Goal: Task Accomplishment & Management: Complete application form

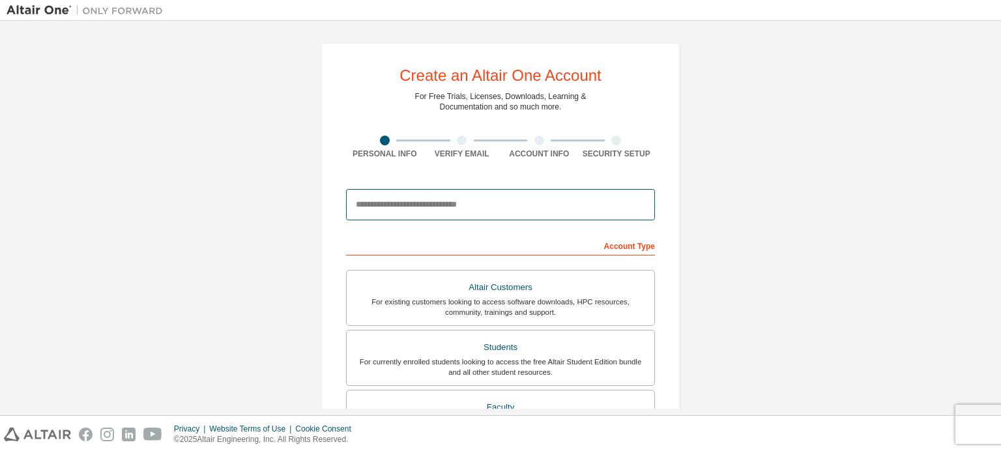
click at [468, 210] on input "email" at bounding box center [500, 204] width 309 height 31
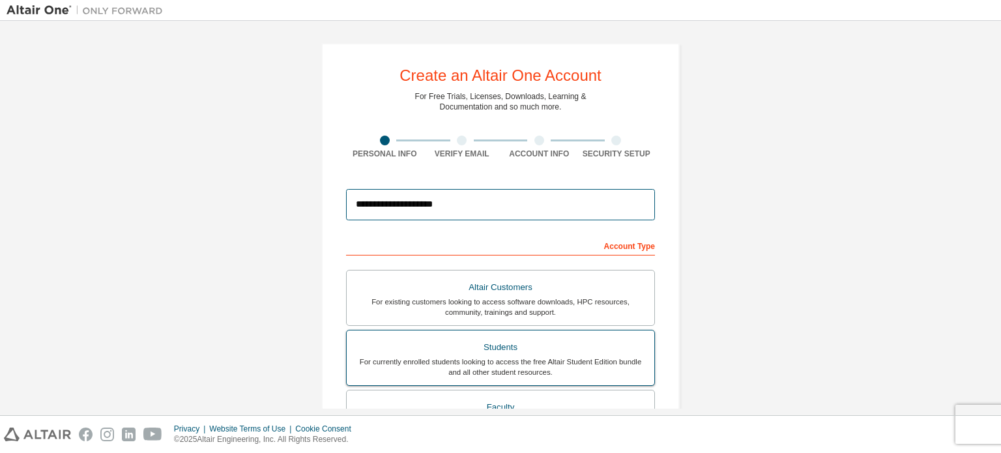
type input "**********"
click at [525, 330] on label "Students For currently enrolled students looking to access the free Altair Stud…" at bounding box center [500, 358] width 309 height 56
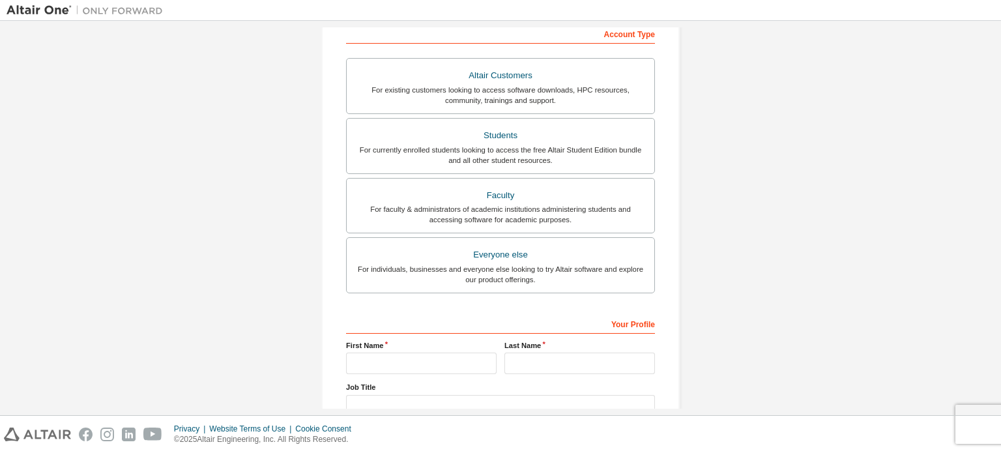
scroll to position [306, 0]
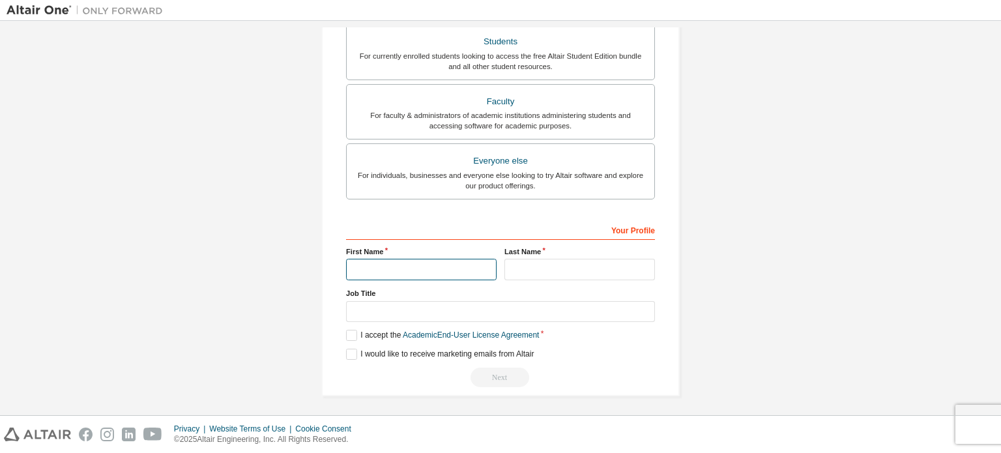
click at [409, 272] on input "text" at bounding box center [421, 270] width 151 height 22
type input "********"
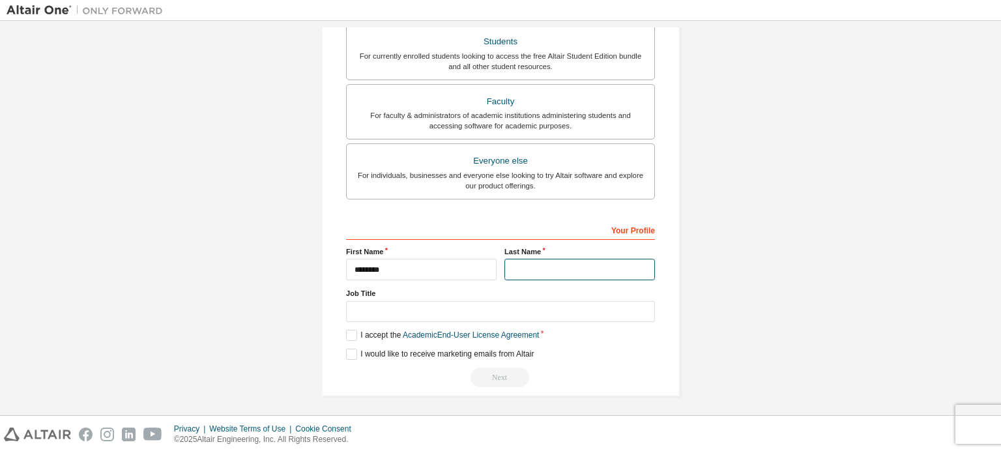
click at [553, 259] on input "text" at bounding box center [579, 270] width 151 height 22
type input "*****"
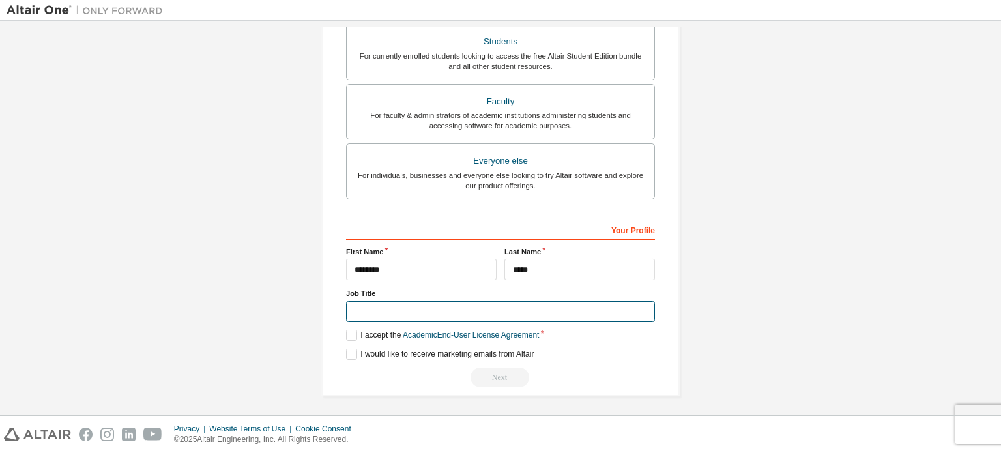
click at [453, 313] on input "text" at bounding box center [500, 312] width 309 height 22
type input "*******"
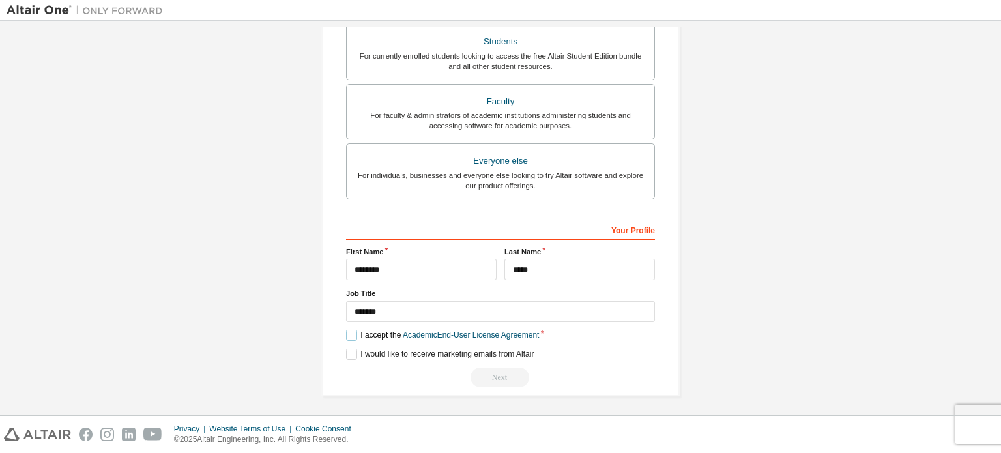
click at [347, 332] on label "I accept the Academic End-User License Agreement" at bounding box center [442, 335] width 193 height 11
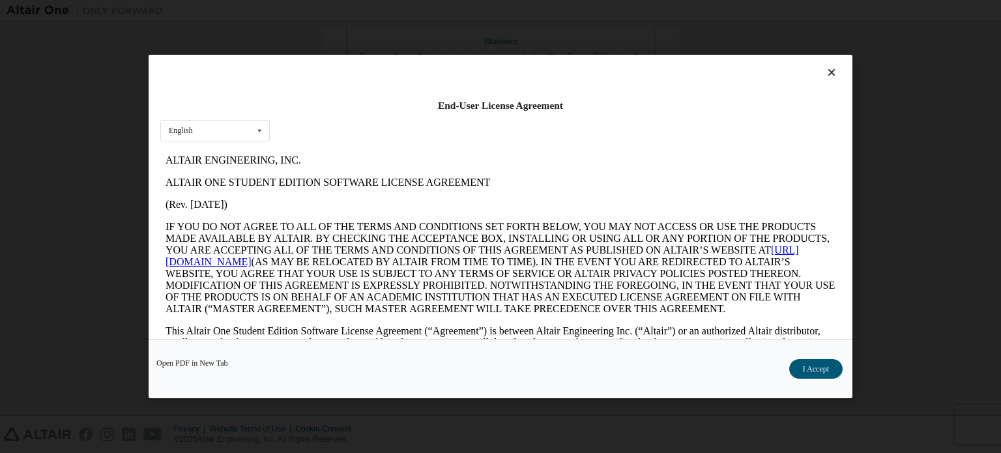
scroll to position [0, 0]
click at [807, 366] on button "I Accept" at bounding box center [815, 369] width 53 height 20
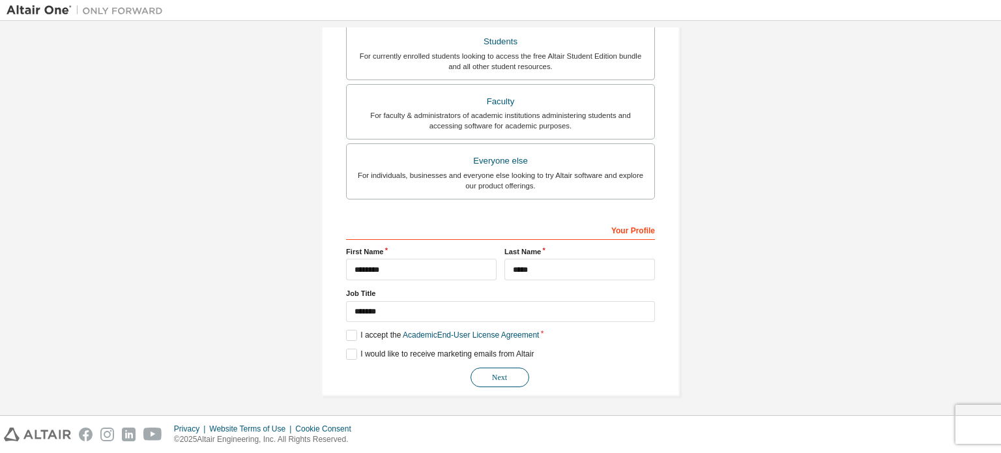
click at [509, 375] on button "Next" at bounding box center [499, 377] width 59 height 20
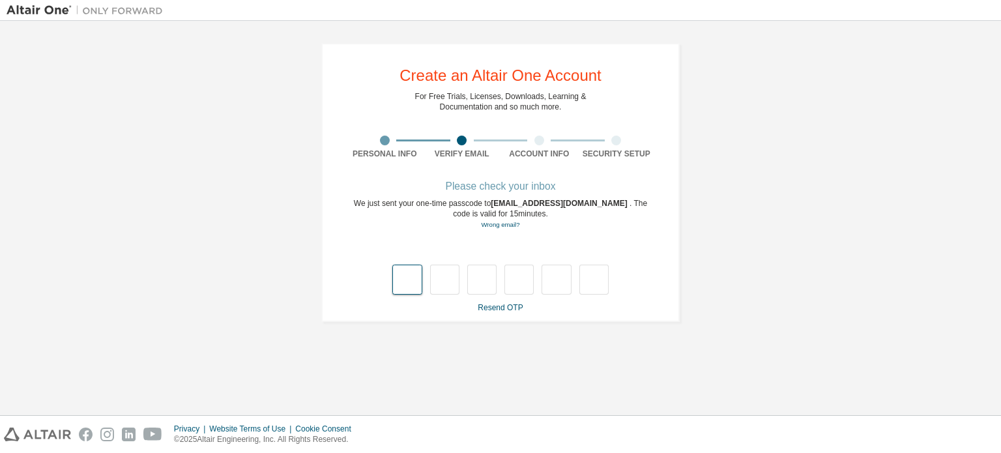
type input "*"
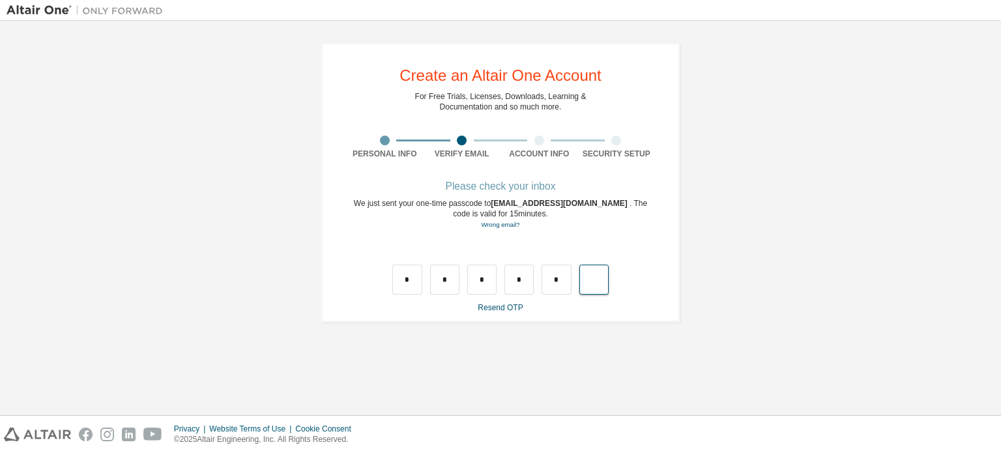
type input "*"
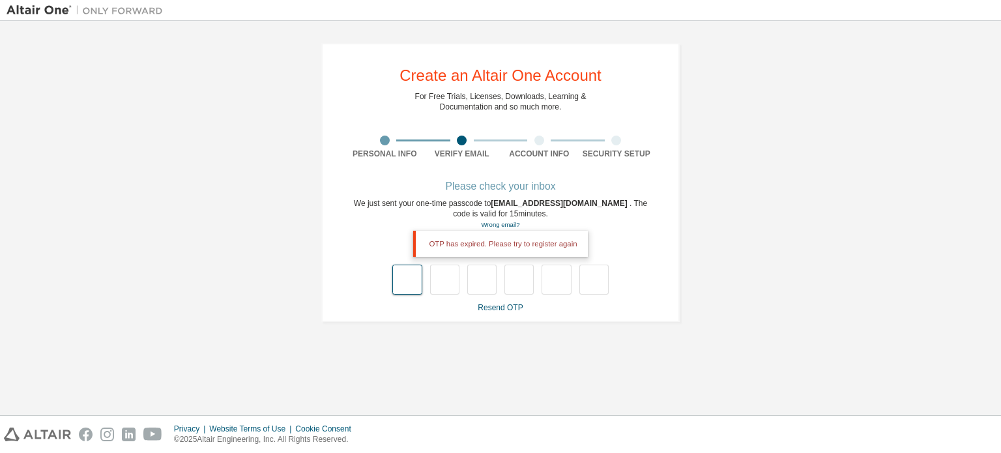
click at [403, 278] on input "text" at bounding box center [406, 280] width 29 height 30
type input "*"
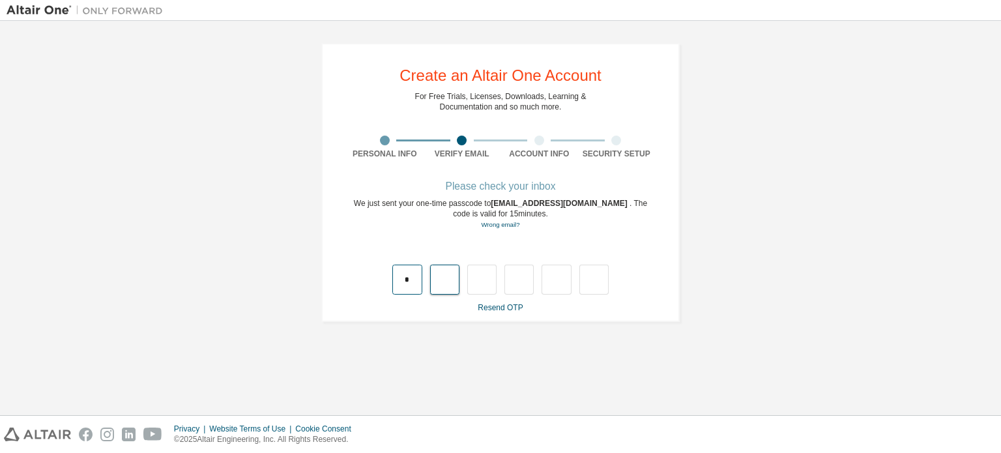
type input "*"
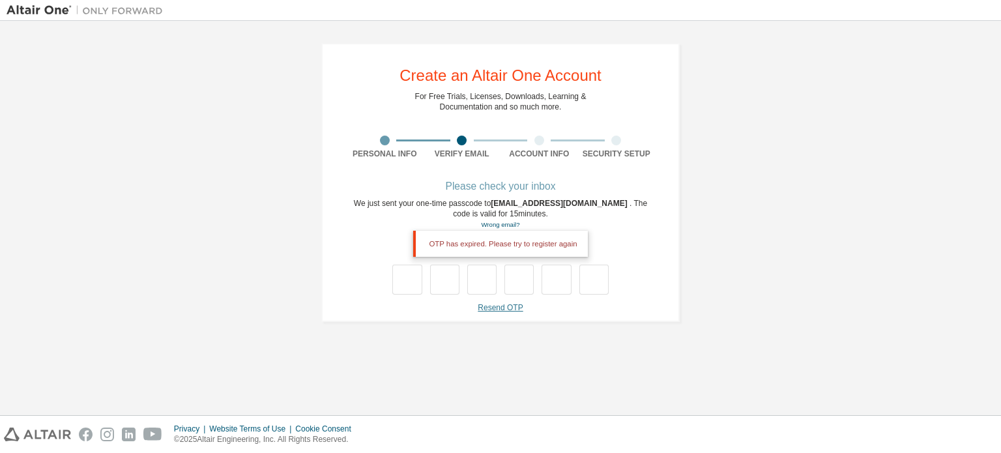
click at [502, 304] on link "Resend OTP" at bounding box center [500, 307] width 45 height 9
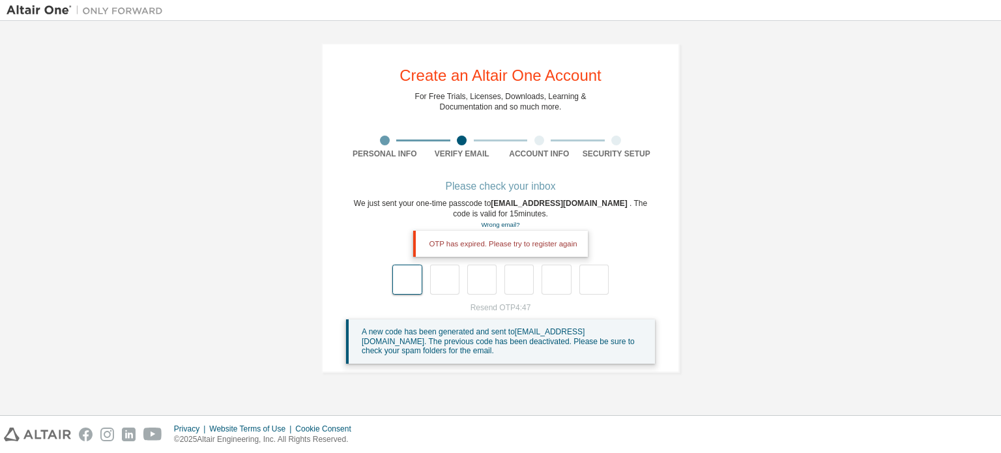
click at [414, 284] on input "text" at bounding box center [406, 280] width 29 height 30
type input "*"
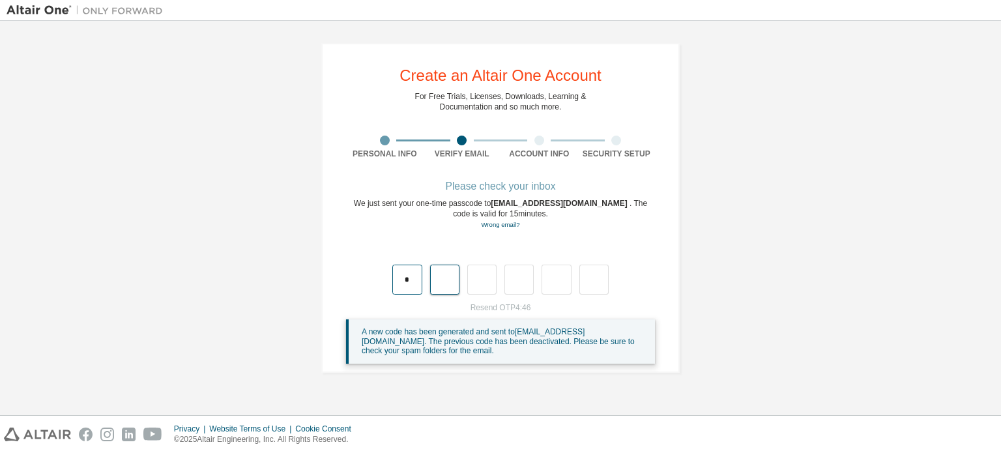
type input "*"
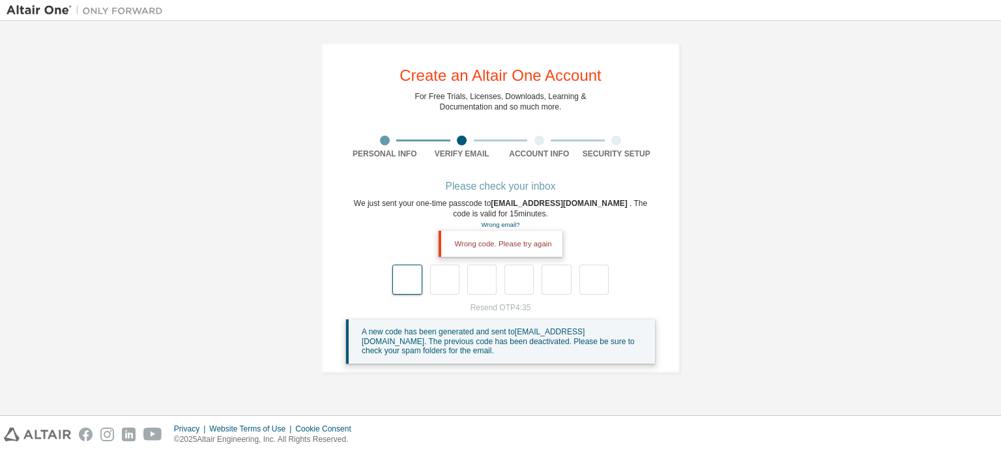
click at [409, 274] on input "text" at bounding box center [406, 280] width 29 height 30
type input "*"
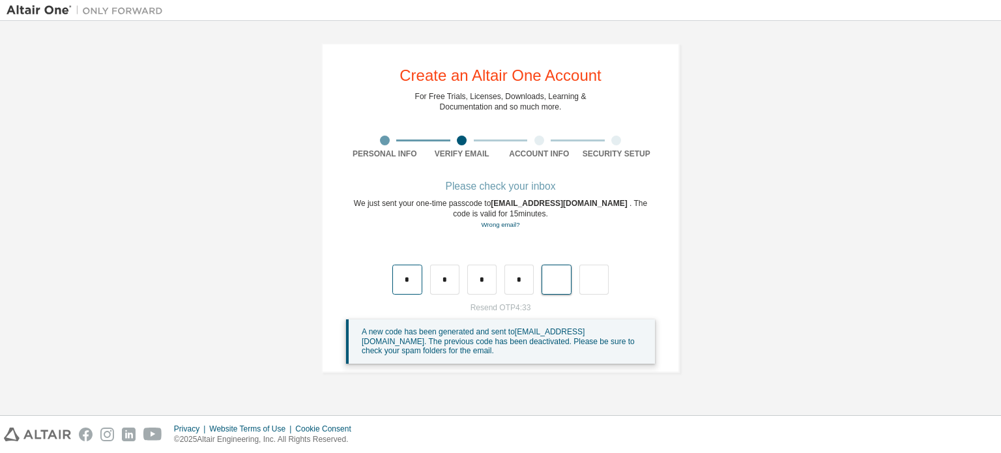
type input "*"
